Goal: Task Accomplishment & Management: Manage account settings

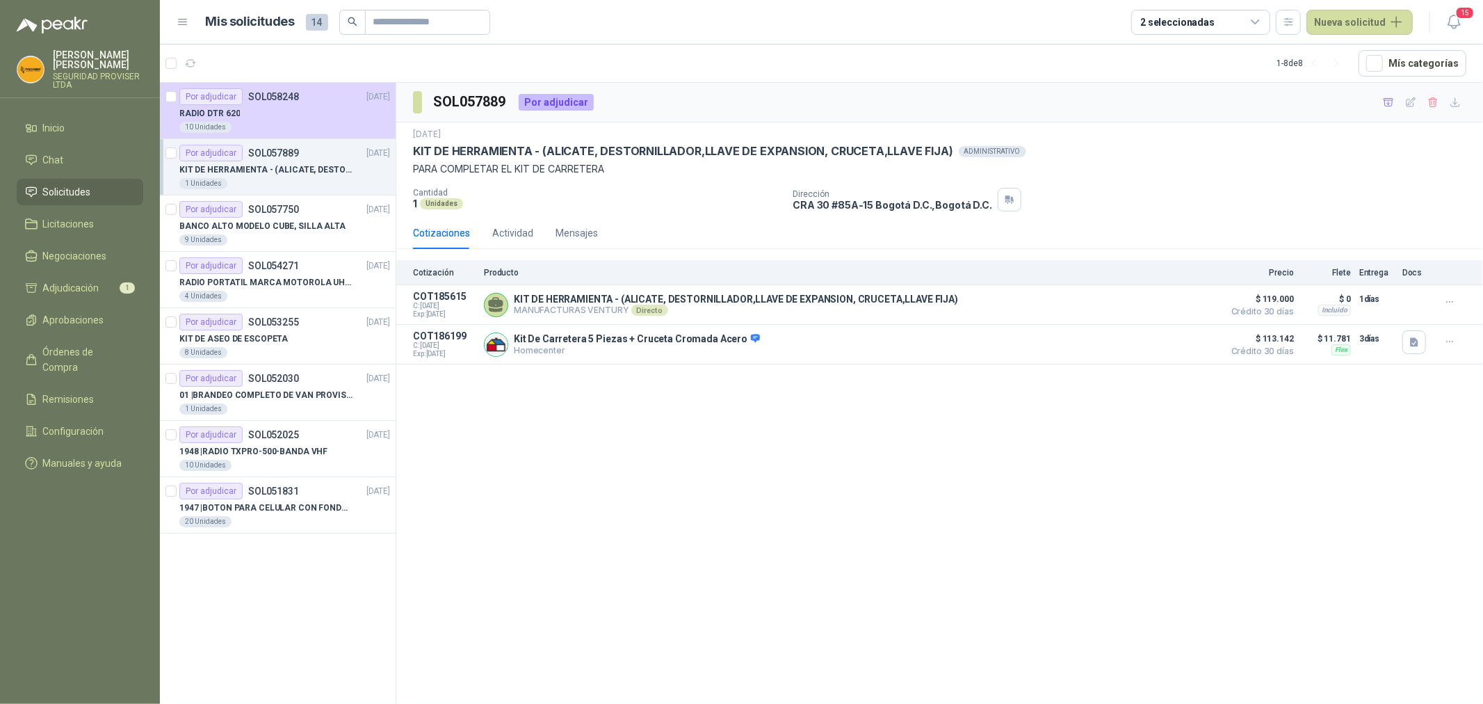
click at [990, 469] on div "SOL057889 Por adjudicar [DATE] KIT DE HERRAMIENTA - (ALICATE, [GEOGRAPHIC_DATA]…" at bounding box center [939, 396] width 1087 height 626
click at [86, 193] on span "Solicitudes" at bounding box center [67, 191] width 48 height 15
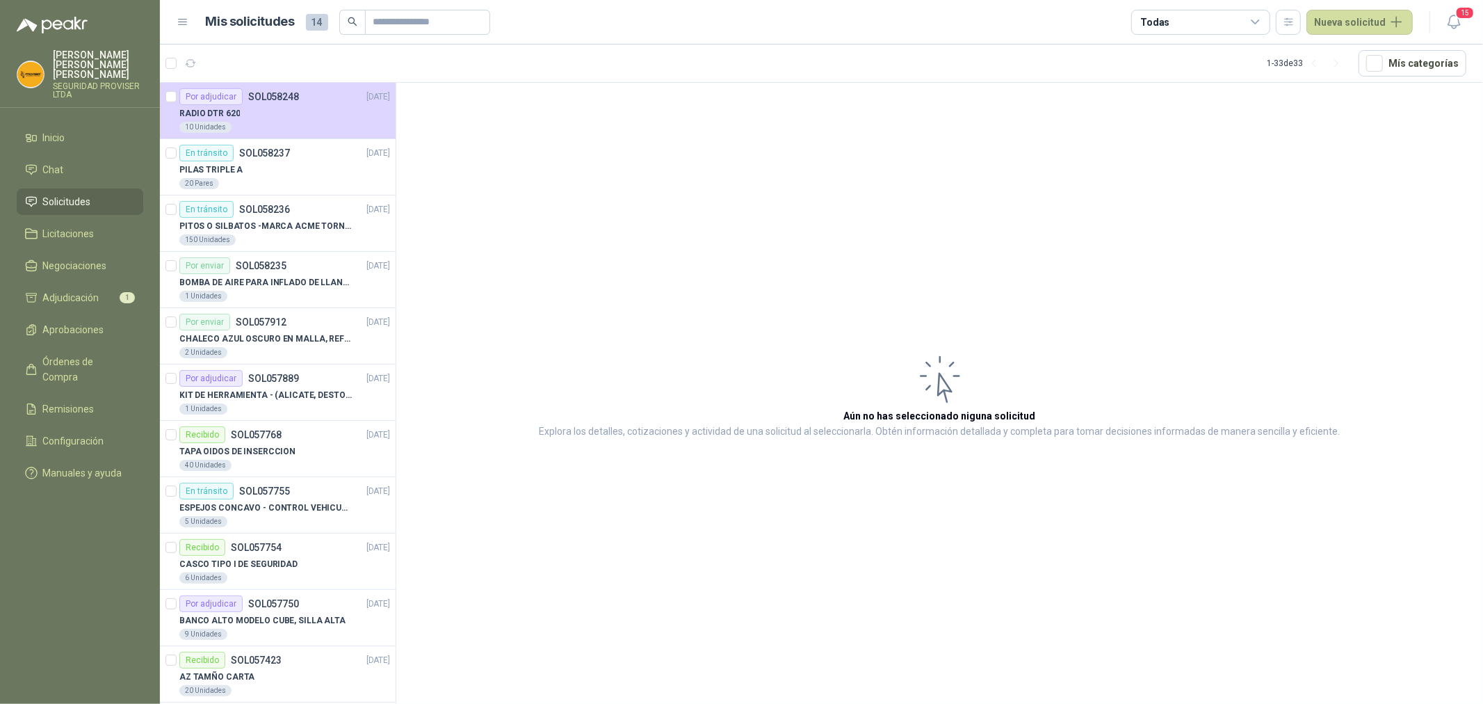
click at [1262, 17] on icon at bounding box center [1256, 22] width 13 height 13
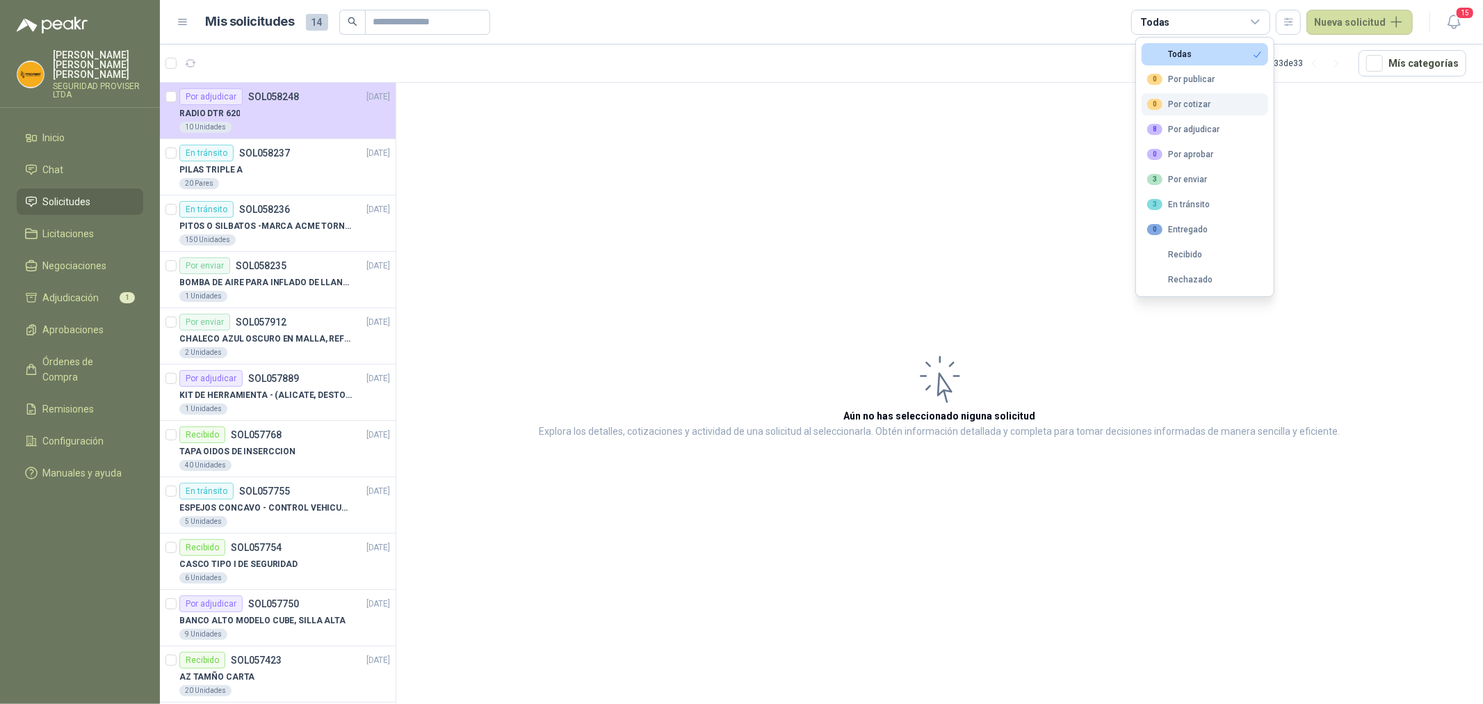
click at [1189, 107] on div "0 Por cotizar" at bounding box center [1178, 104] width 63 height 11
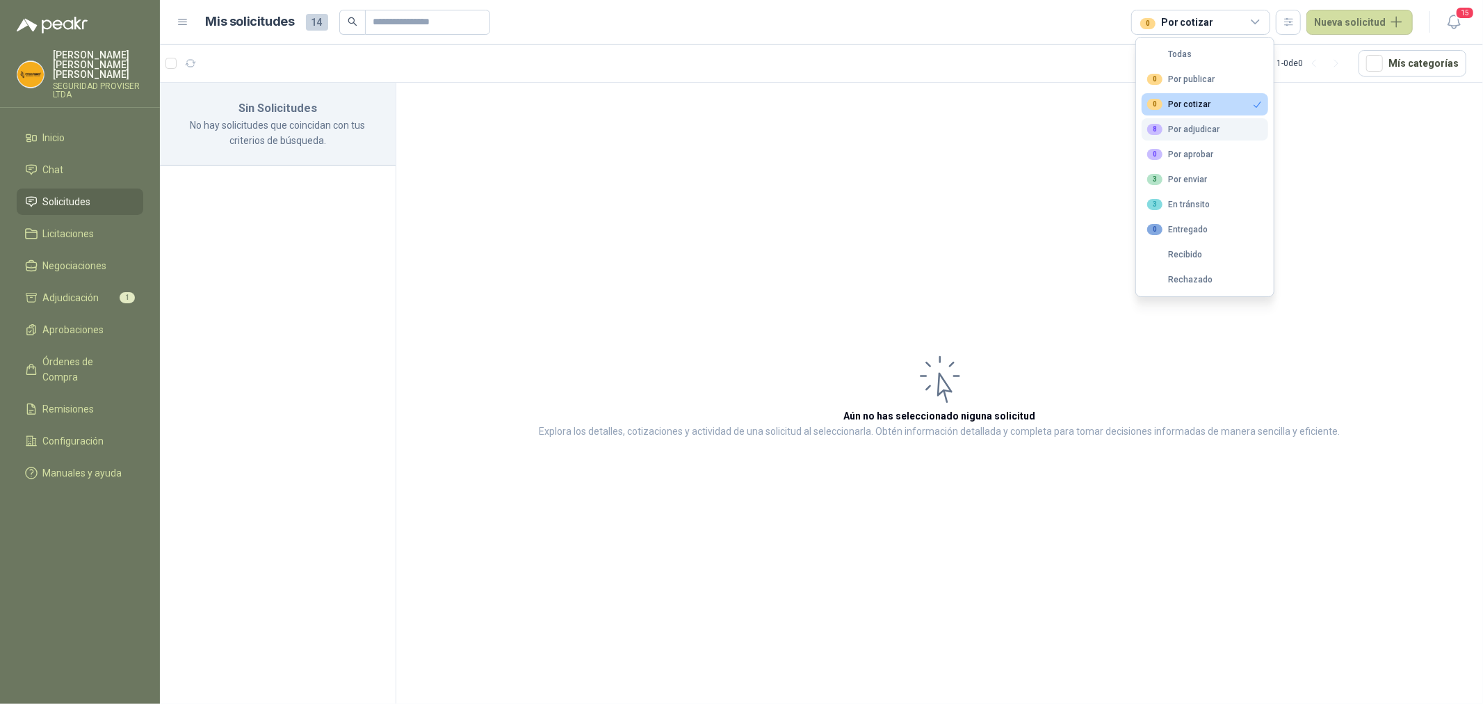
click at [1205, 134] on div "8 Por adjudicar" at bounding box center [1183, 129] width 72 height 11
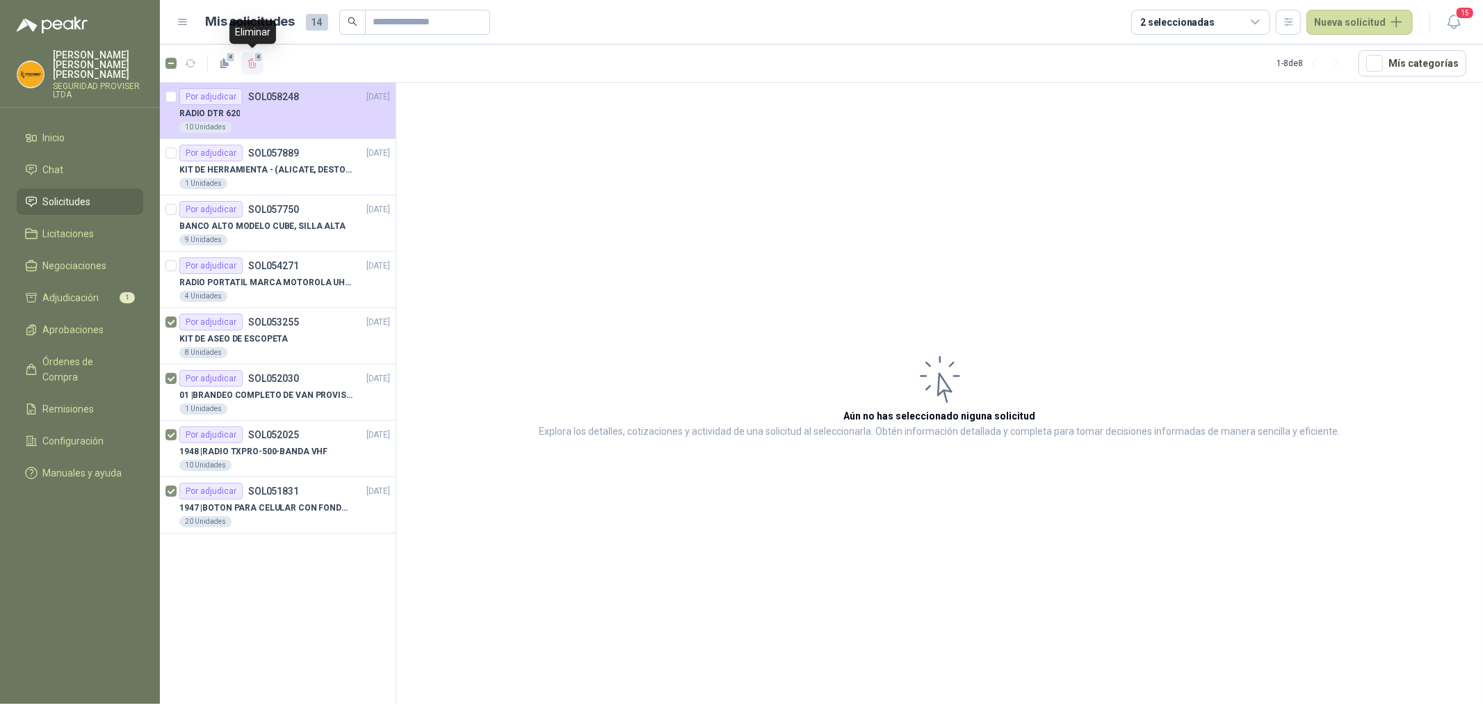
click at [254, 59] on span "4" at bounding box center [259, 56] width 10 height 11
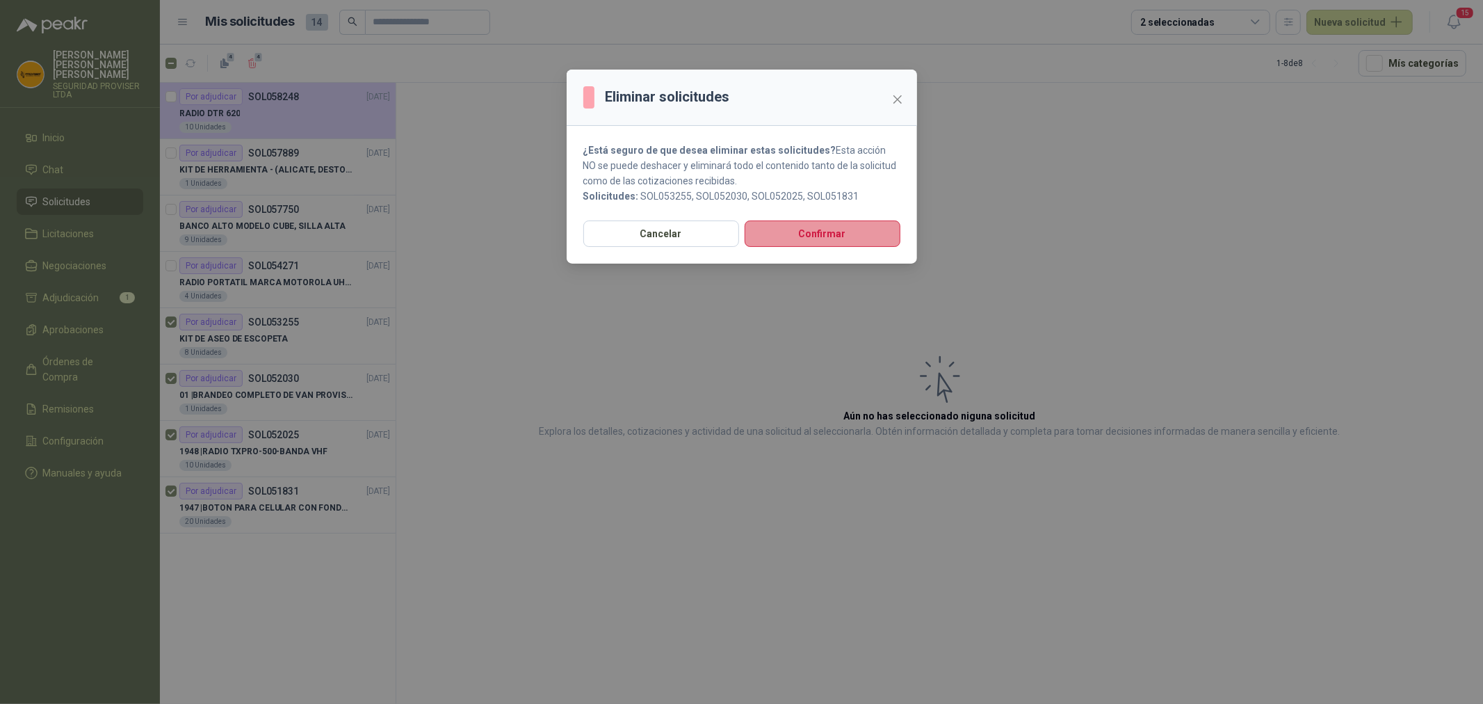
click at [830, 234] on button "Confirmar" at bounding box center [823, 233] width 156 height 26
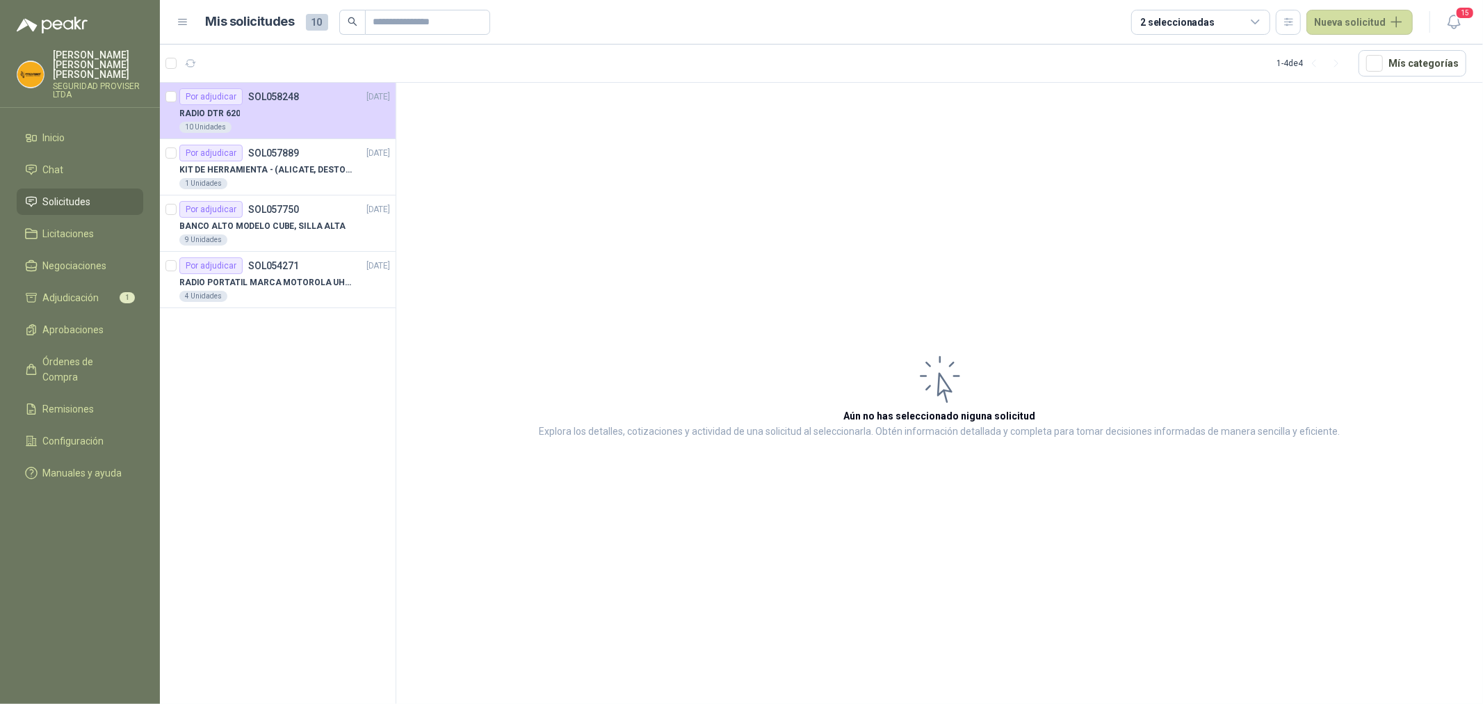
click at [1247, 17] on div "2 seleccionadas" at bounding box center [1200, 22] width 139 height 25
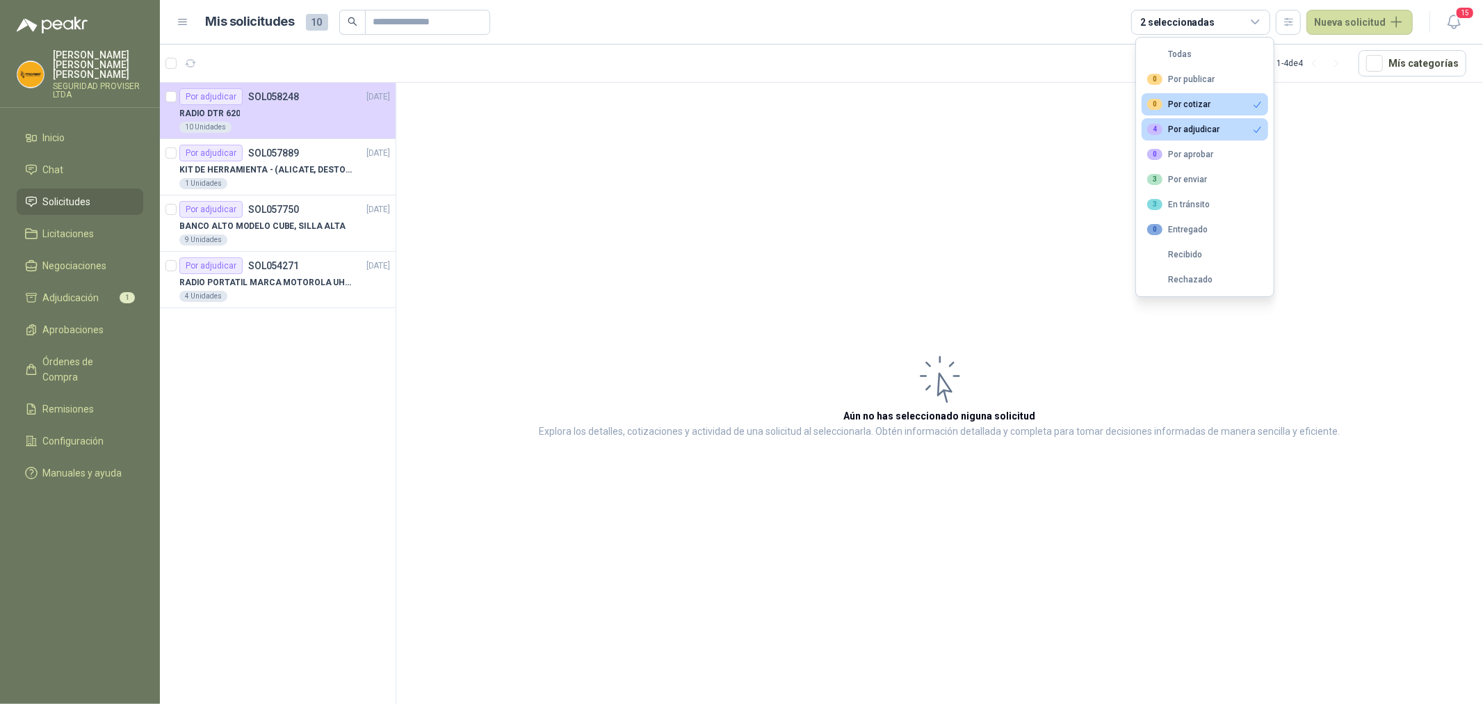
click at [1208, 107] on div "0 Por cotizar" at bounding box center [1178, 104] width 63 height 11
click at [1221, 183] on button "3 Por enviar" at bounding box center [1205, 179] width 127 height 22
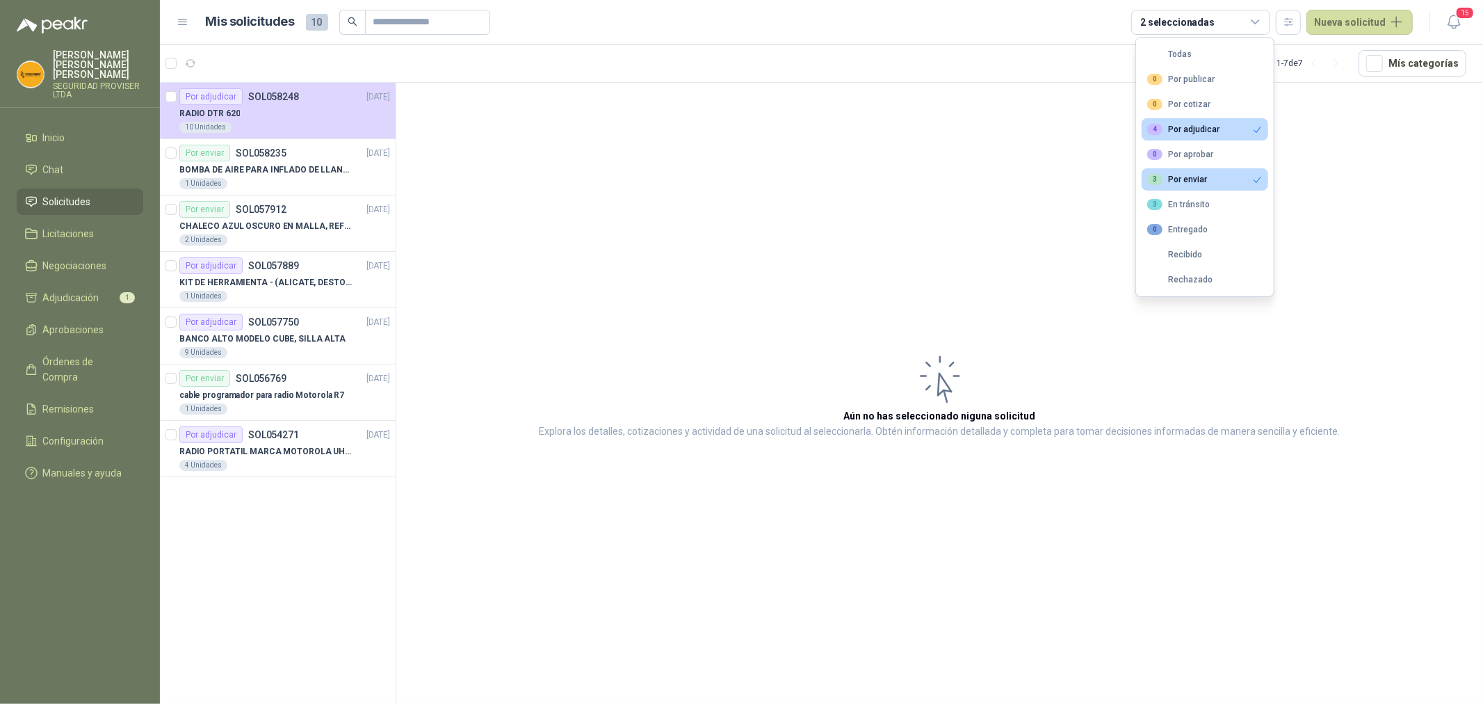
click at [1211, 124] on div "4 Por adjudicar" at bounding box center [1183, 129] width 72 height 11
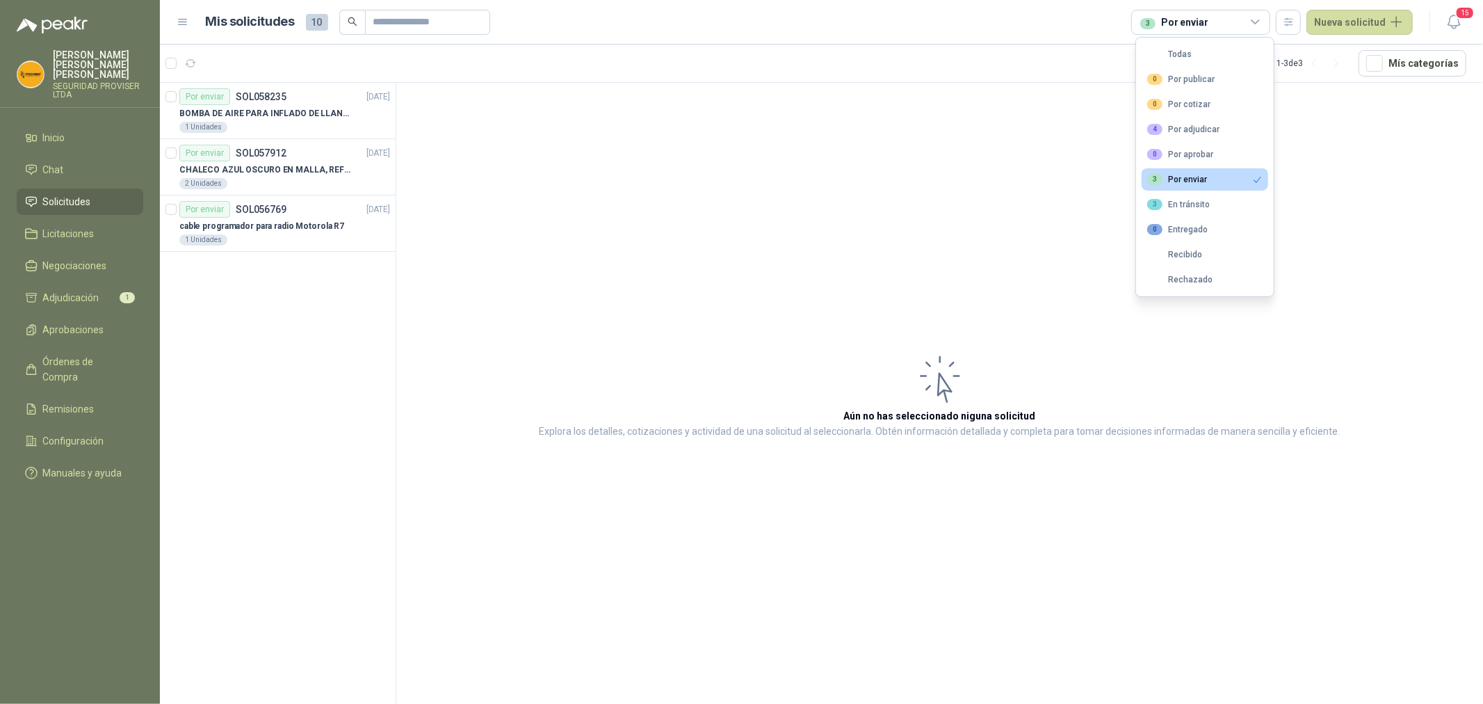
click at [1209, 177] on button "3 Por enviar" at bounding box center [1205, 179] width 127 height 22
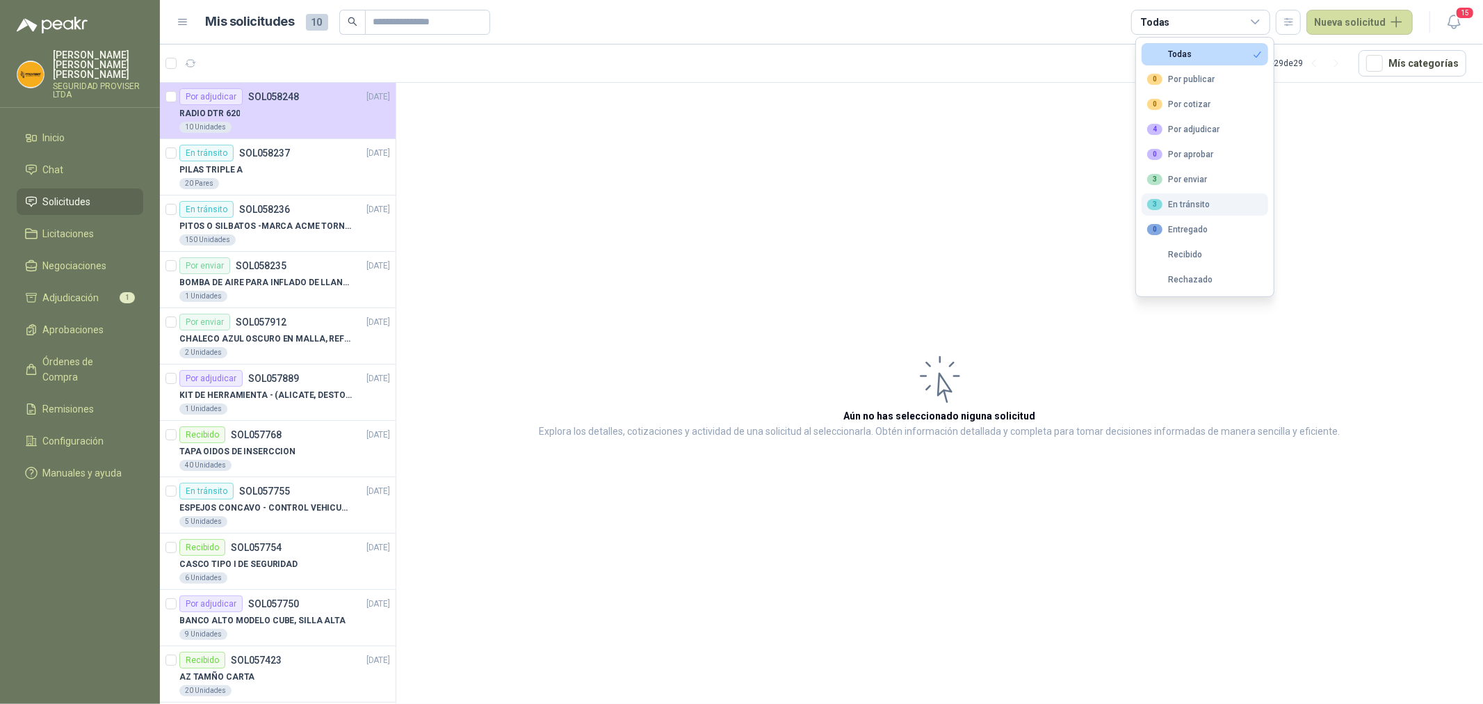
click at [1207, 209] on div "3 En tránsito" at bounding box center [1178, 204] width 63 height 11
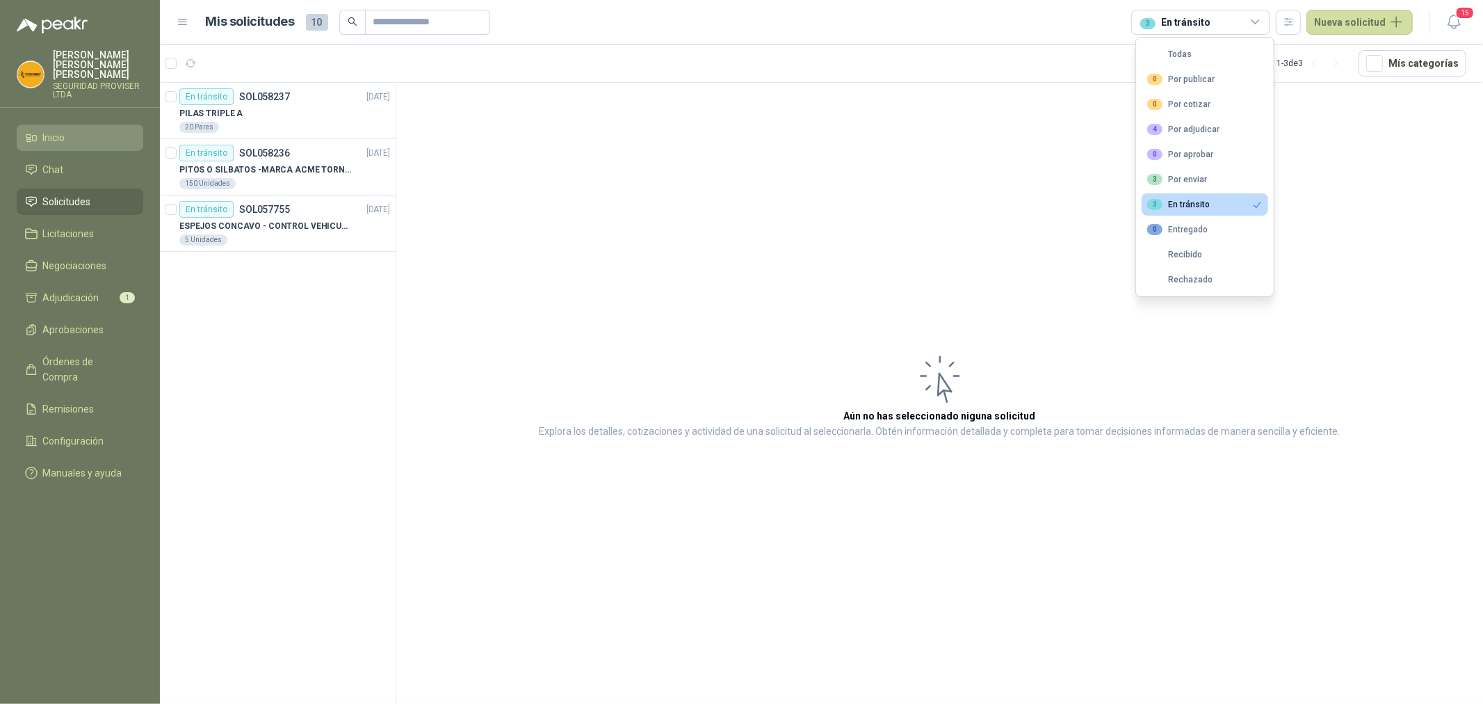
click at [93, 130] on li "Inicio" at bounding box center [80, 137] width 110 height 15
